Goal: Information Seeking & Learning: Check status

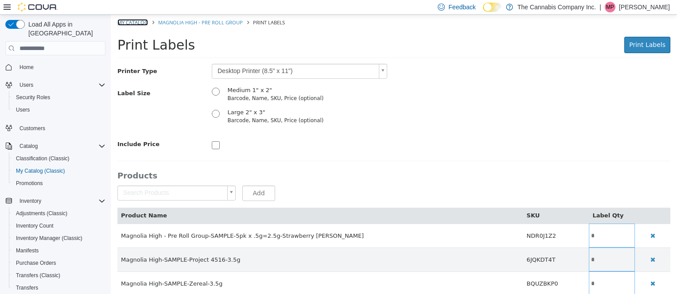
click at [133, 21] on link "My Catalog" at bounding box center [132, 22] width 31 height 7
select select "**********"
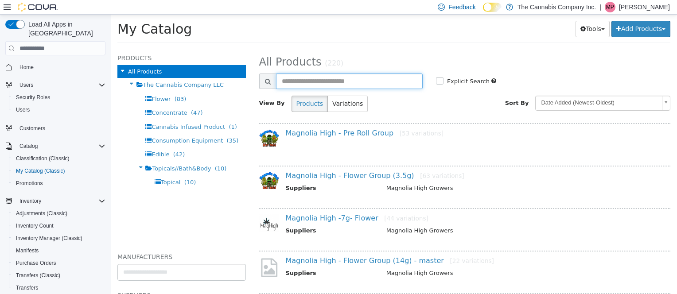
click at [309, 76] on input "text" at bounding box center [349, 82] width 147 height 16
type input "********"
select select "**********"
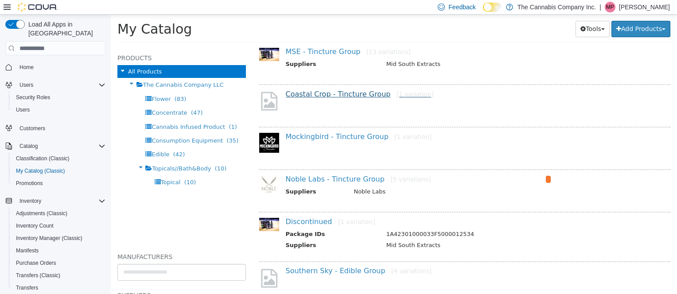
scroll to position [83, 0]
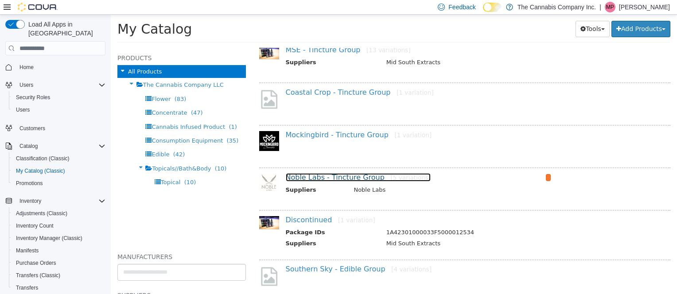
click at [321, 173] on link "Noble Labs - Tincture Group [5 variations]" at bounding box center [358, 177] width 145 height 8
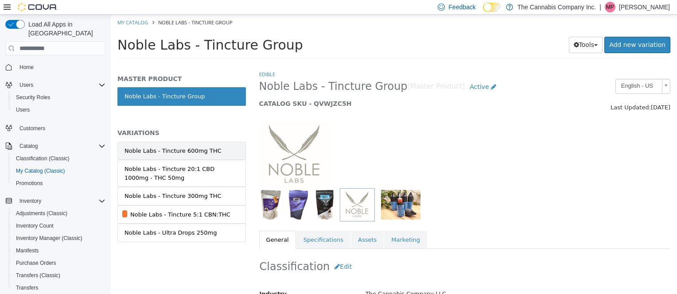
click at [181, 149] on div "Noble Labs - Tincture 600mg THC" at bounding box center [172, 151] width 97 height 9
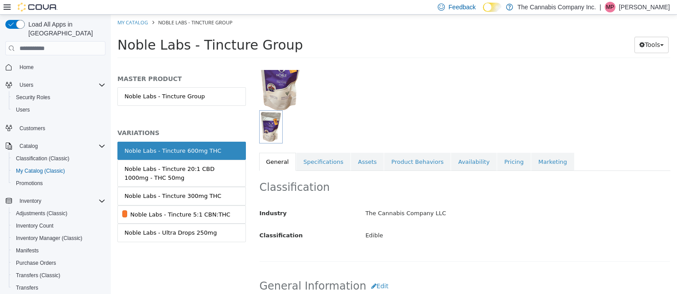
scroll to position [79, 0]
click at [453, 161] on link "Availability" at bounding box center [474, 161] width 46 height 19
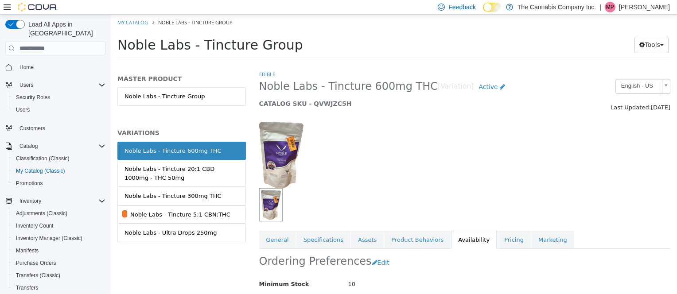
scroll to position [95, 0]
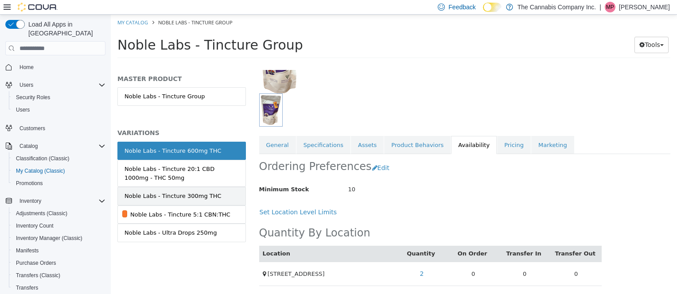
click at [182, 193] on div "Noble Labs - Tincture 300mg THC" at bounding box center [172, 196] width 97 height 9
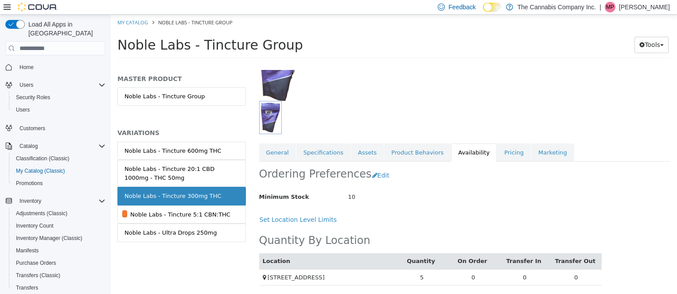
scroll to position [88, 0]
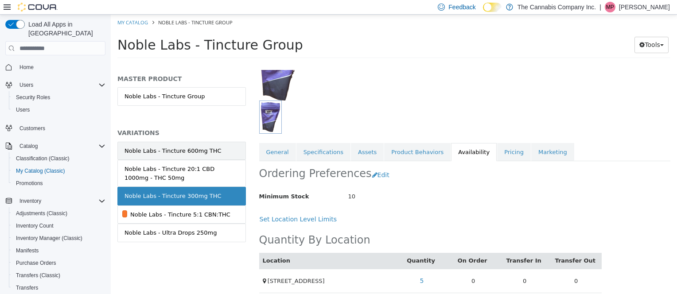
click at [195, 148] on div "Noble Labs - Tincture 600mg THC" at bounding box center [172, 151] width 97 height 9
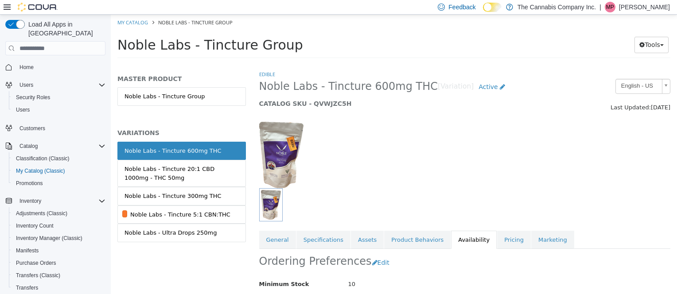
scroll to position [95, 0]
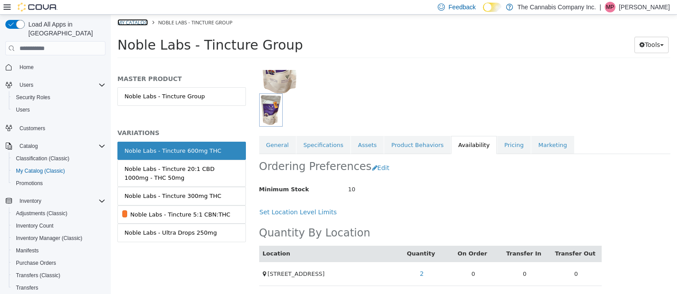
click at [143, 22] on link "My Catalog" at bounding box center [132, 22] width 31 height 7
select select "**********"
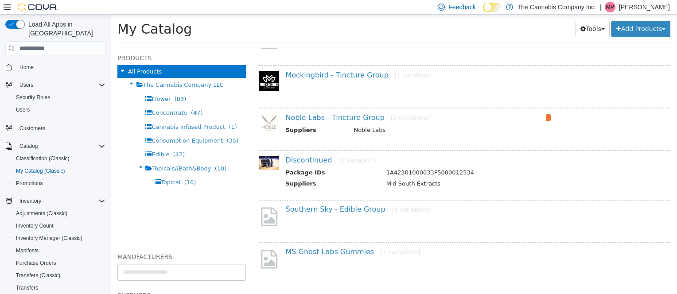
scroll to position [148, 0]
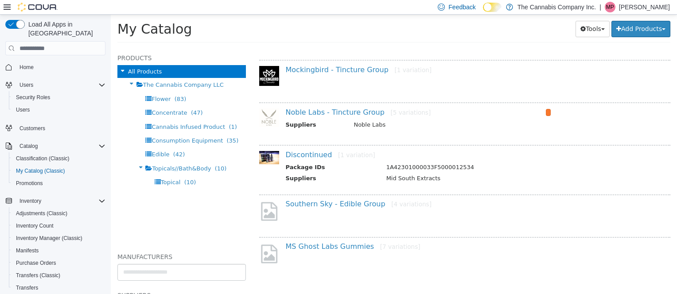
click at [327, 197] on div "Southern Sky - Edible Group [4 variations]" at bounding box center [465, 213] width 412 height 38
click at [324, 203] on link "Southern Sky - Edible Group [4 variations]" at bounding box center [359, 204] width 146 height 8
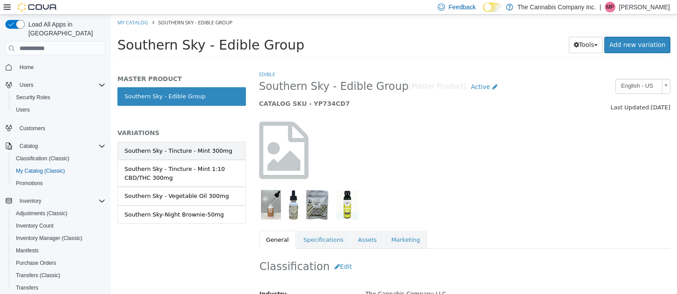
click at [175, 148] on div "Southern Sky - Tincture - Mint 300mg" at bounding box center [178, 151] width 108 height 9
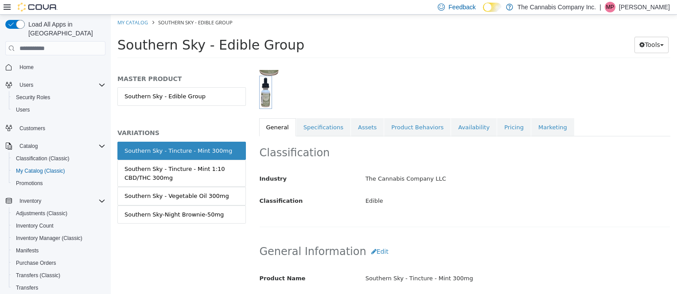
scroll to position [113, 0]
click at [458, 127] on link "Availability" at bounding box center [474, 126] width 46 height 19
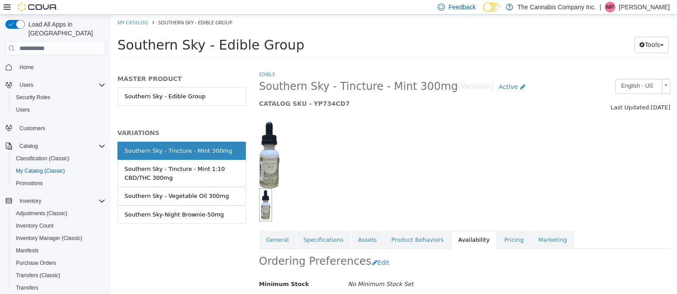
scroll to position [87, 0]
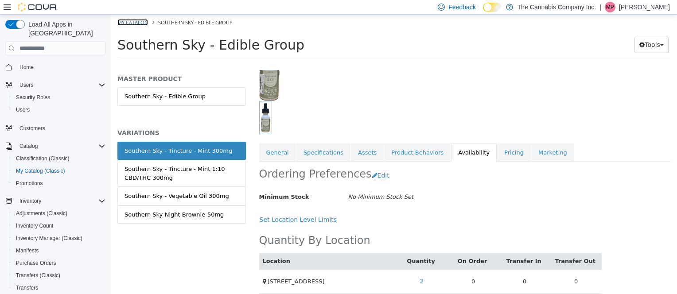
click at [132, 19] on link "My Catalog" at bounding box center [132, 22] width 31 height 7
select select "**********"
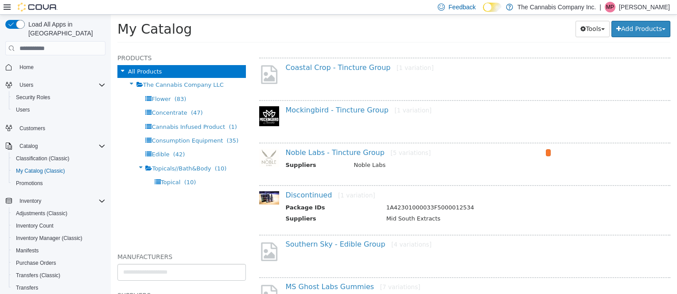
scroll to position [148, 0]
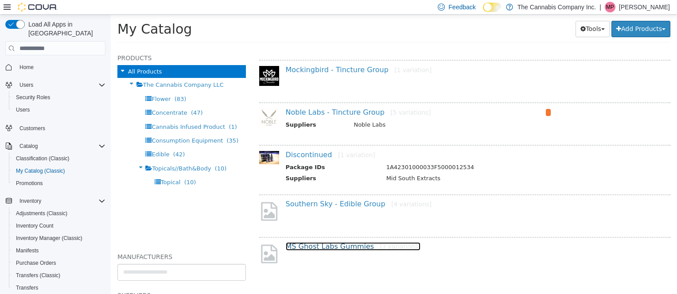
click at [318, 245] on link "MS Ghost Labs Gummies [7 variations]" at bounding box center [353, 246] width 135 height 8
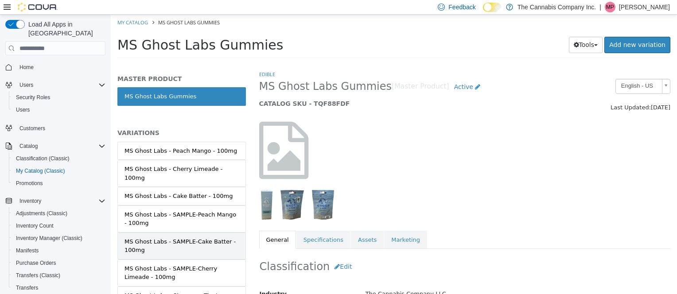
scroll to position [39, 0]
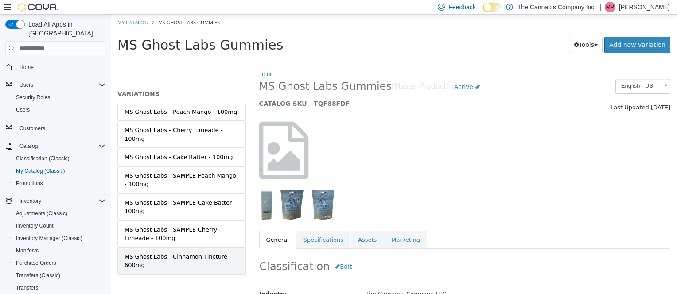
click at [176, 253] on div "MS Ghost Labs - Cinnamon Tincture - 600mg" at bounding box center [181, 261] width 114 height 17
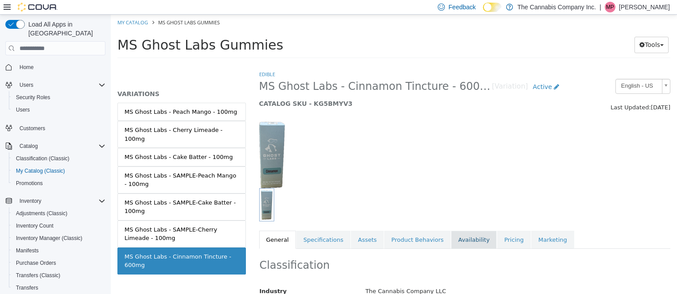
click at [455, 239] on link "Availability" at bounding box center [474, 240] width 46 height 19
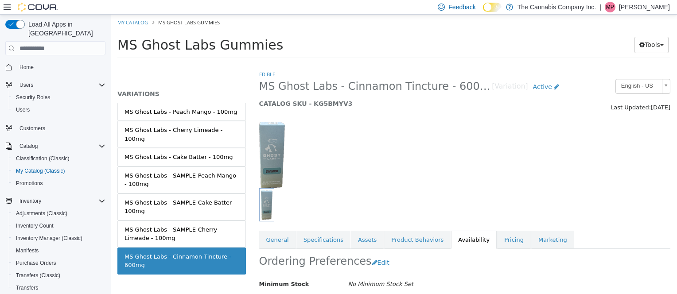
scroll to position [95, 0]
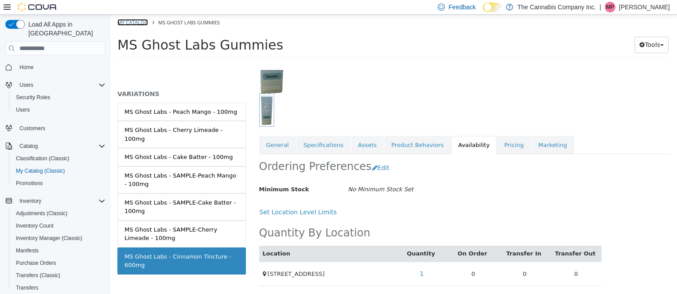
click at [133, 26] on link "My Catalog" at bounding box center [132, 22] width 31 height 7
select select "**********"
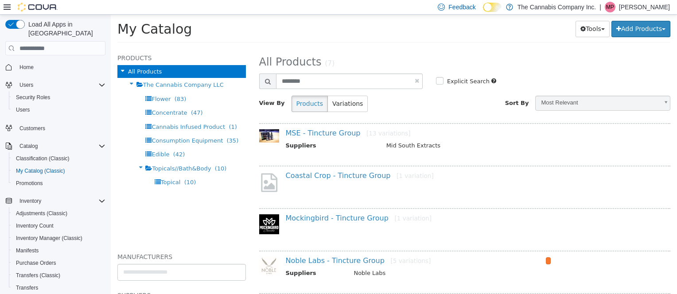
click at [415, 81] on link at bounding box center [417, 81] width 4 height 6
click at [312, 79] on input "text" at bounding box center [349, 82] width 147 height 16
select select "**********"
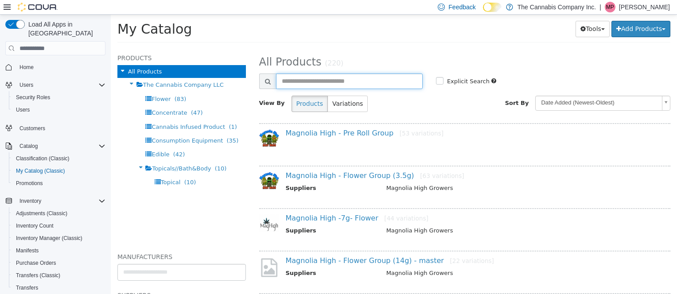
click at [312, 79] on input "text" at bounding box center [349, 82] width 147 height 16
type input "****"
select select "**********"
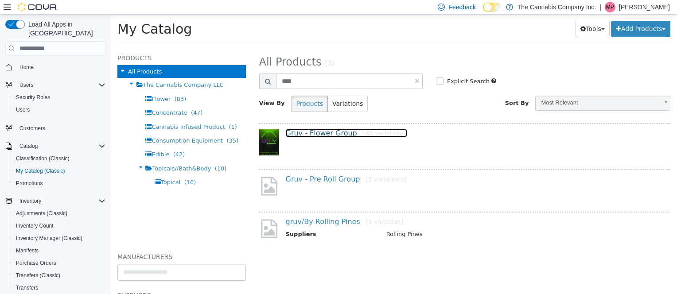
click at [327, 136] on link "Gruv - Flower Group [60 variations]" at bounding box center [346, 133] width 121 height 8
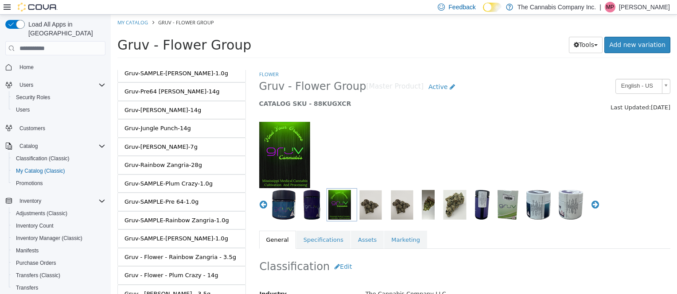
scroll to position [987, 0]
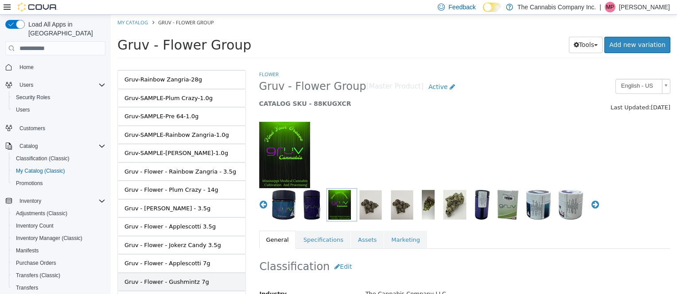
click at [180, 278] on div "Gruv - Flower - Gushmintz 7g" at bounding box center [166, 282] width 85 height 9
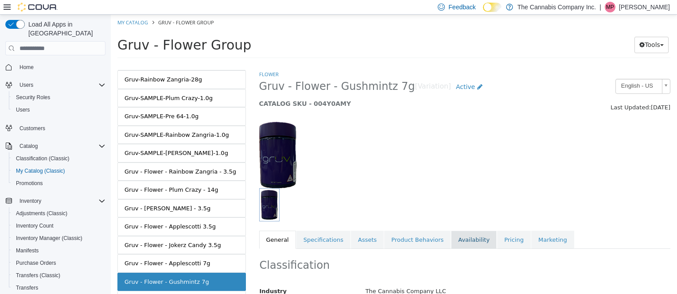
click at [451, 239] on link "Availability" at bounding box center [474, 240] width 46 height 19
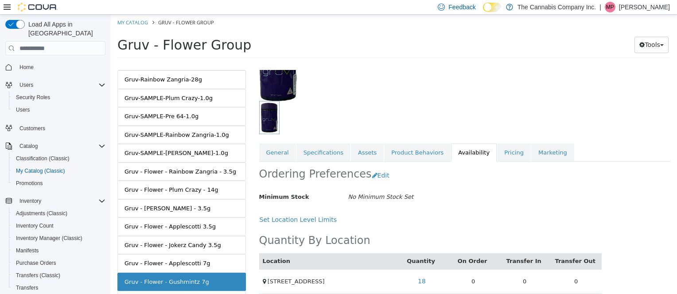
scroll to position [88, 0]
click at [418, 282] on link "18" at bounding box center [422, 281] width 18 height 16
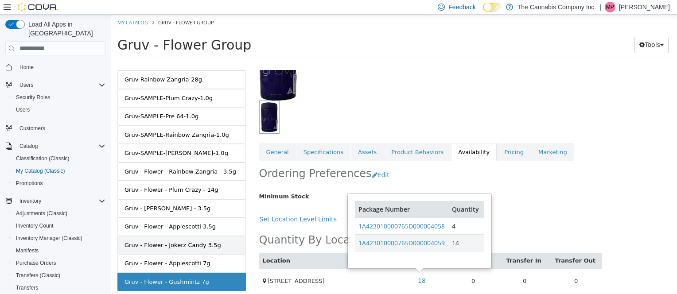
click at [186, 241] on div "Gruv - Flower - Jokerz Candy 3.5g" at bounding box center [172, 245] width 97 height 9
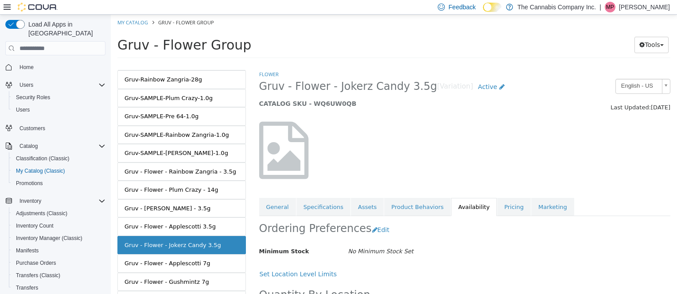
scroll to position [62, 0]
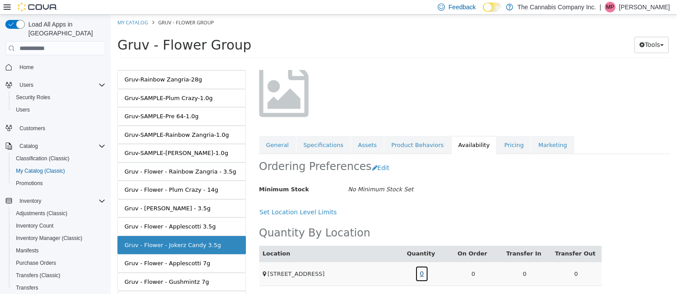
click at [419, 268] on link "0" at bounding box center [422, 274] width 14 height 16
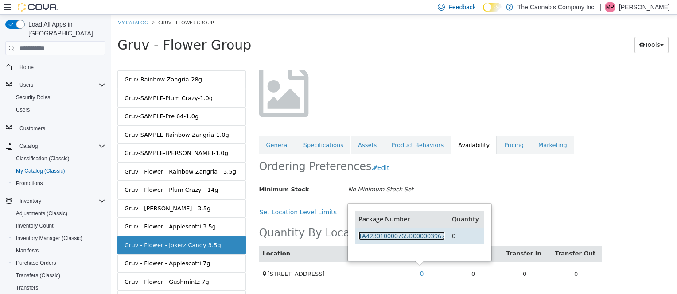
click at [414, 239] on link "1A423010000765D000003967" at bounding box center [401, 236] width 86 height 8
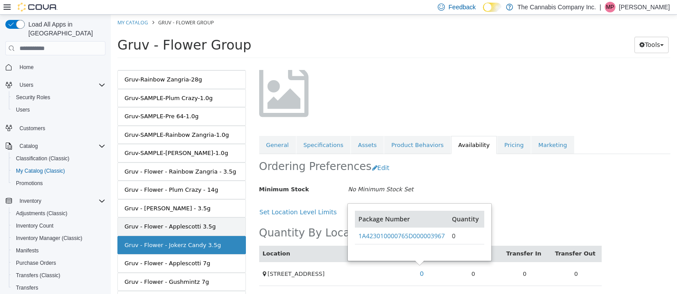
click at [183, 222] on div "Gruv - Flower - Applescotti 3.5g" at bounding box center [169, 226] width 91 height 9
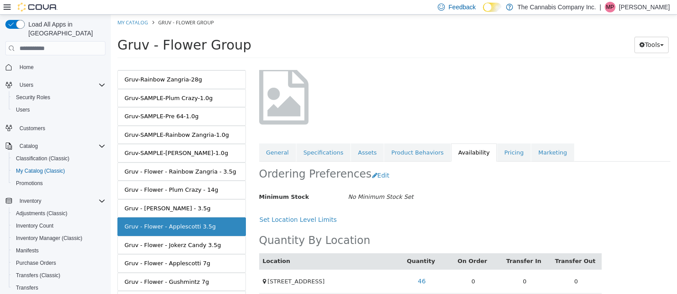
scroll to position [55, 0]
click at [419, 278] on link "46" at bounding box center [422, 281] width 18 height 16
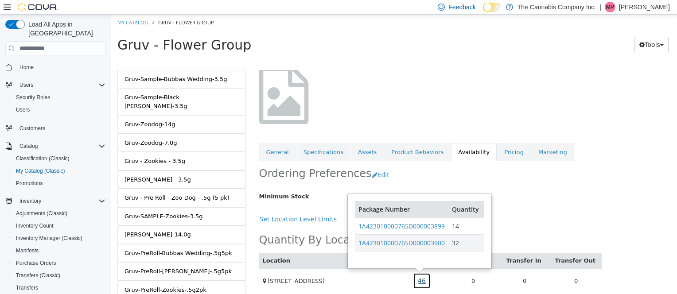
scroll to position [183, 0]
click at [159, 175] on div "[PERSON_NAME] - 3.5g" at bounding box center [157, 179] width 66 height 9
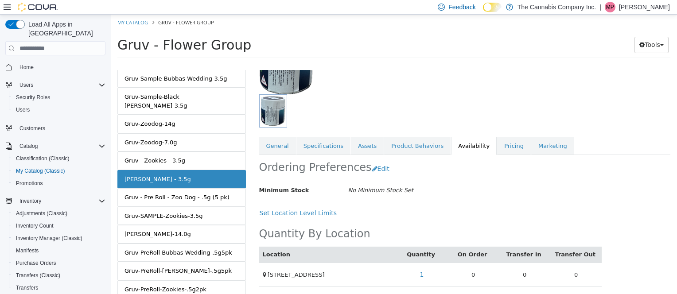
scroll to position [95, 0]
click at [420, 271] on link "1" at bounding box center [422, 274] width 14 height 16
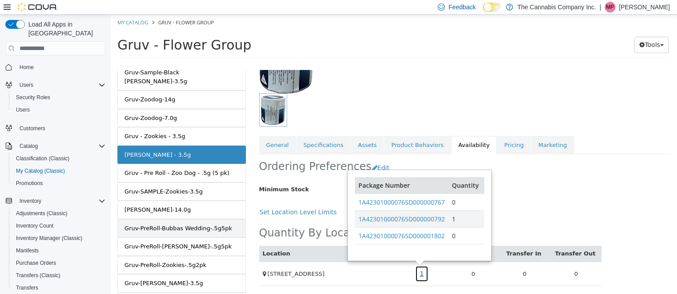
scroll to position [212, 0]
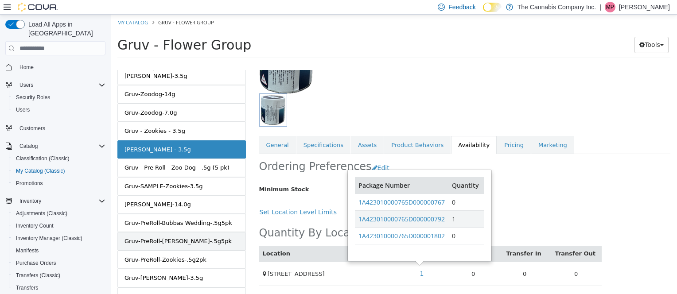
click at [184, 237] on div "Gruv-PreRoll-[PERSON_NAME]-.5g5pk" at bounding box center [177, 241] width 107 height 9
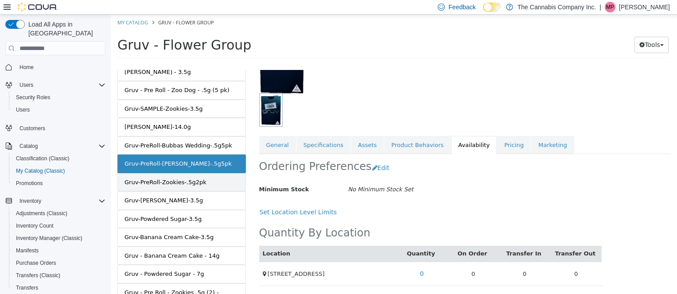
scroll to position [297, 0]
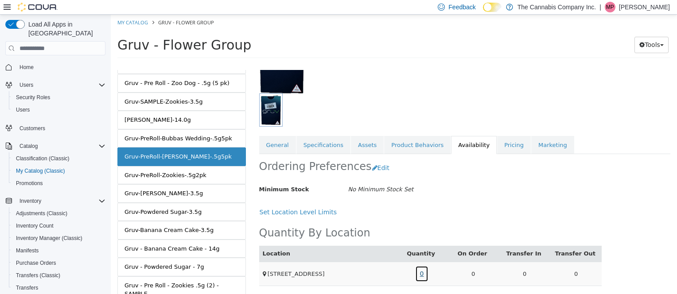
click at [417, 276] on link "0" at bounding box center [422, 274] width 14 height 16
